Goal: Find specific page/section: Find specific page/section

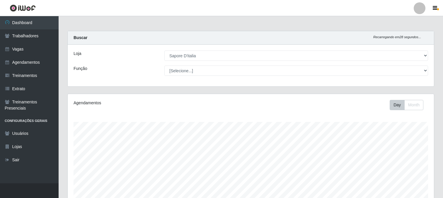
select select "266"
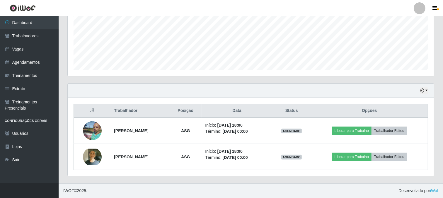
scroll to position [121, 366]
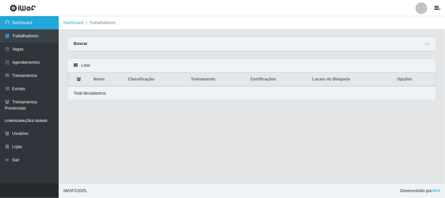
click at [39, 22] on link "Dashboard" at bounding box center [29, 22] width 59 height 13
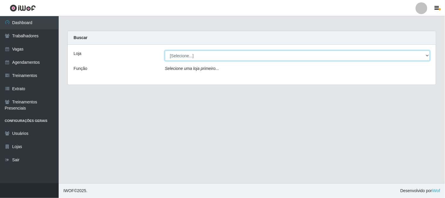
click at [194, 56] on select "[Selecione...] Sapore D'italia" at bounding box center [297, 55] width 265 height 10
select select "266"
click at [165, 50] on select "[Selecione...] Sapore D'italia" at bounding box center [297, 55] width 265 height 10
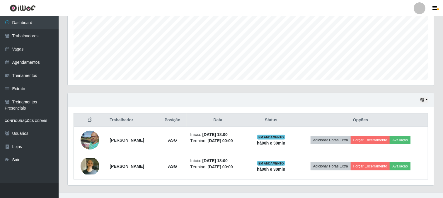
scroll to position [139, 0]
